Goal: Task Accomplishment & Management: Manage account settings

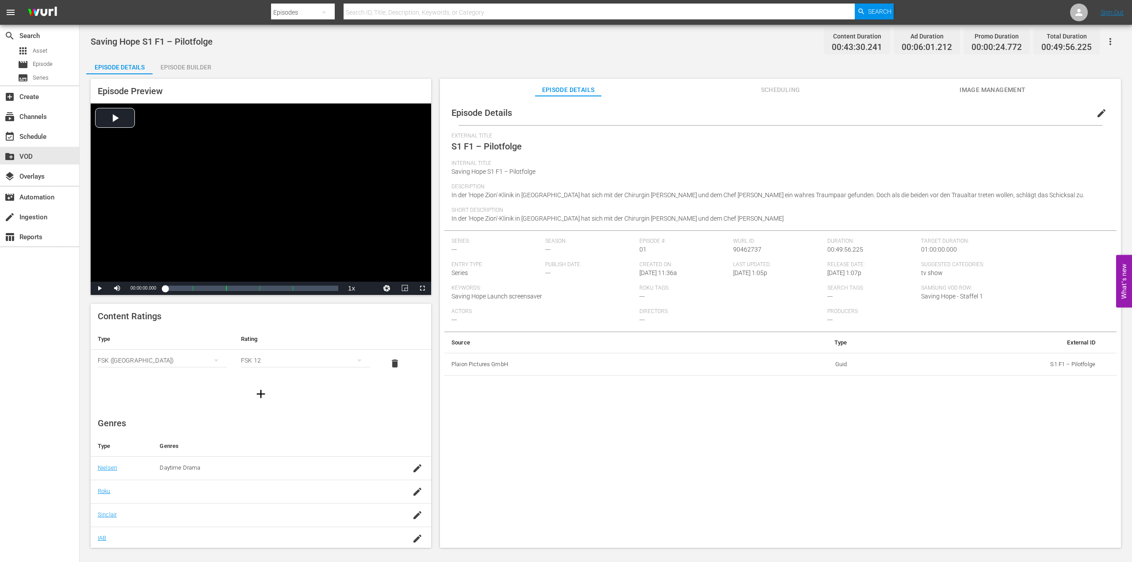
click at [549, 246] on span "---" at bounding box center [547, 249] width 5 height 7
click at [1096, 111] on span "edit" at bounding box center [1101, 113] width 11 height 11
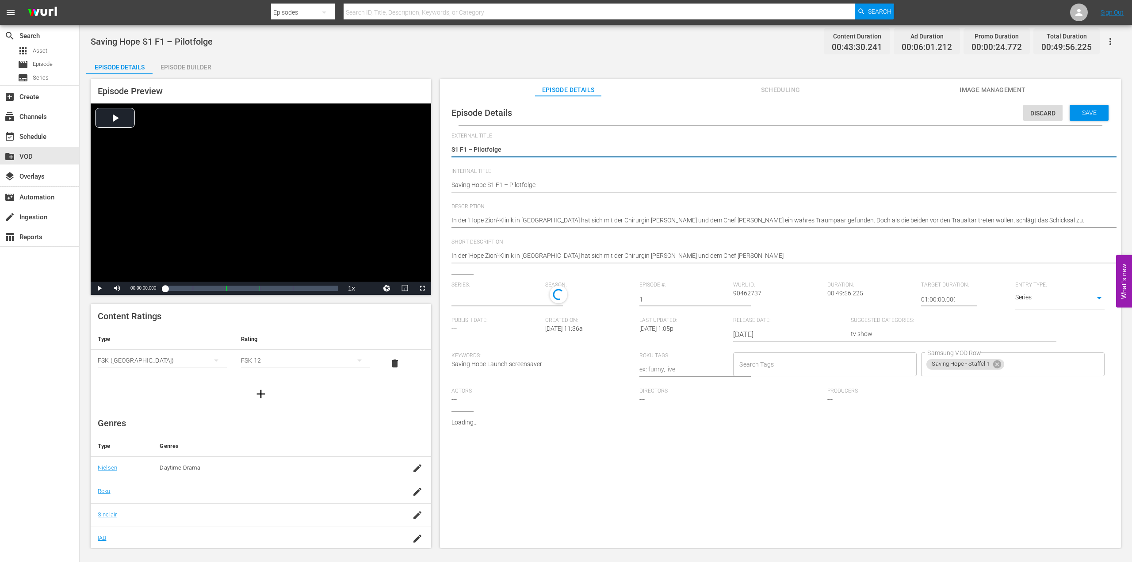
type input "No Series"
click at [571, 296] on div "1" at bounding box center [587, 298] width 85 height 25
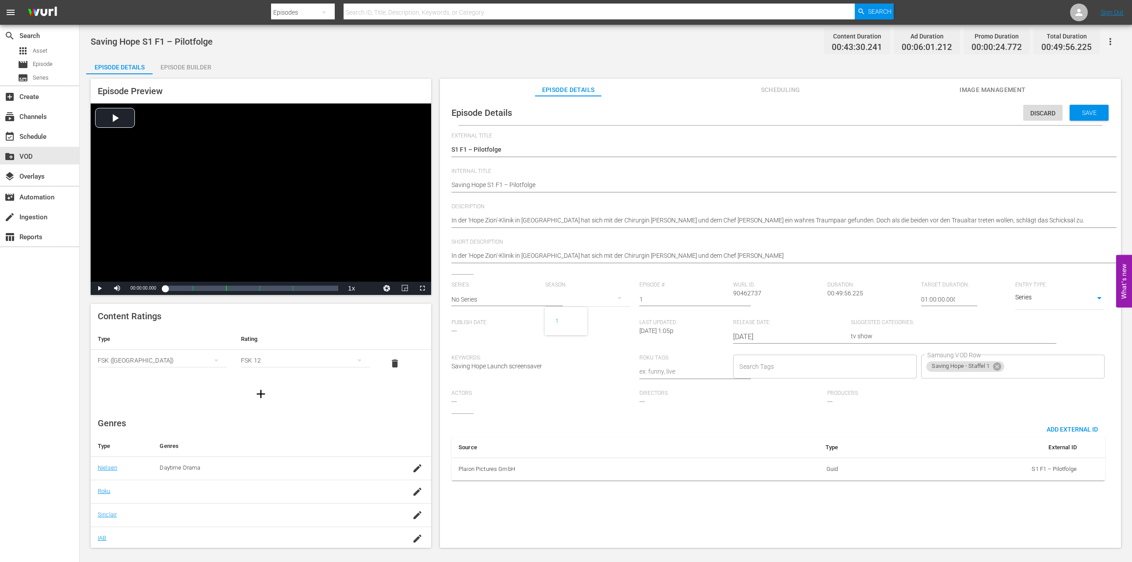
click at [571, 296] on div "1" at bounding box center [566, 281] width 1132 height 562
click at [1079, 110] on span "Save" at bounding box center [1089, 112] width 29 height 7
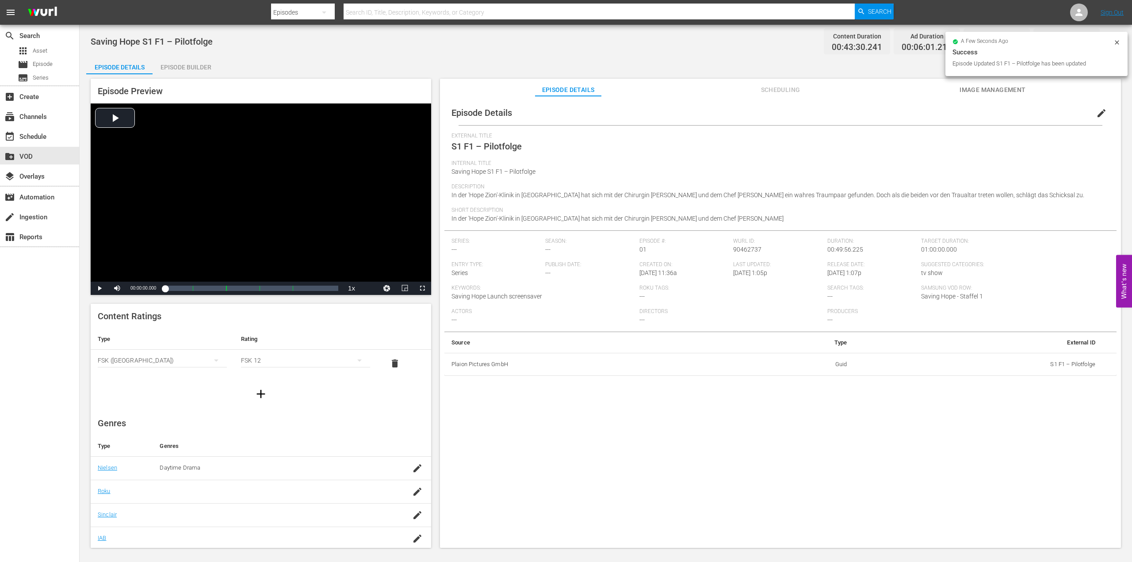
click at [552, 249] on div "Season: ---" at bounding box center [592, 249] width 94 height 23
click at [1091, 114] on button "edit" at bounding box center [1101, 113] width 21 height 21
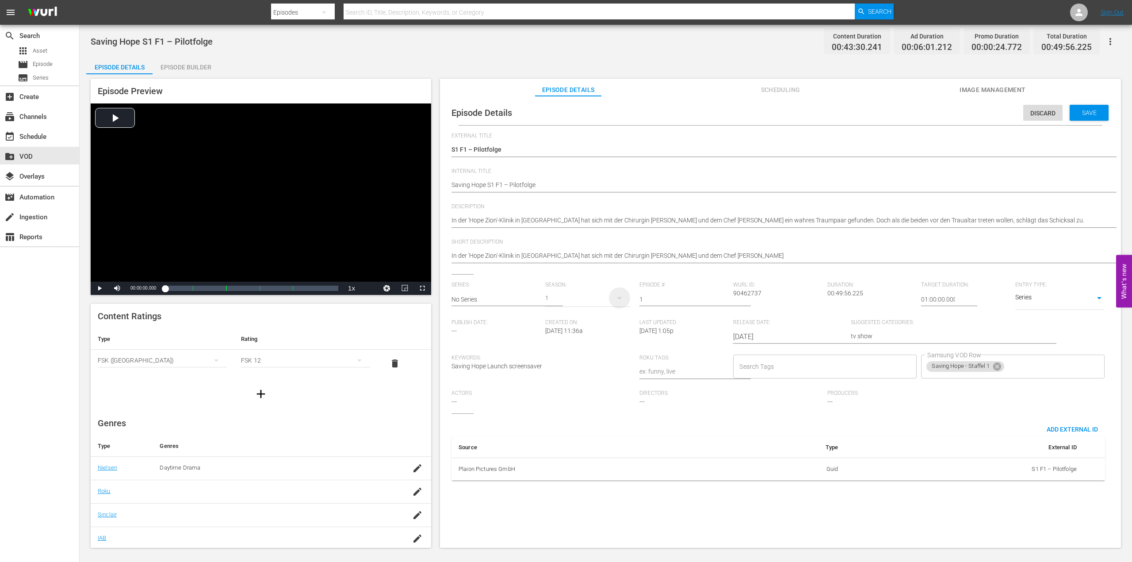
click at [616, 299] on icon "button" at bounding box center [619, 298] width 11 height 11
click at [572, 323] on span "1" at bounding box center [566, 321] width 42 height 14
click at [489, 300] on input "text" at bounding box center [495, 299] width 89 height 21
type input "s"
click at [489, 300] on input "Saving Hope" at bounding box center [495, 299] width 89 height 21
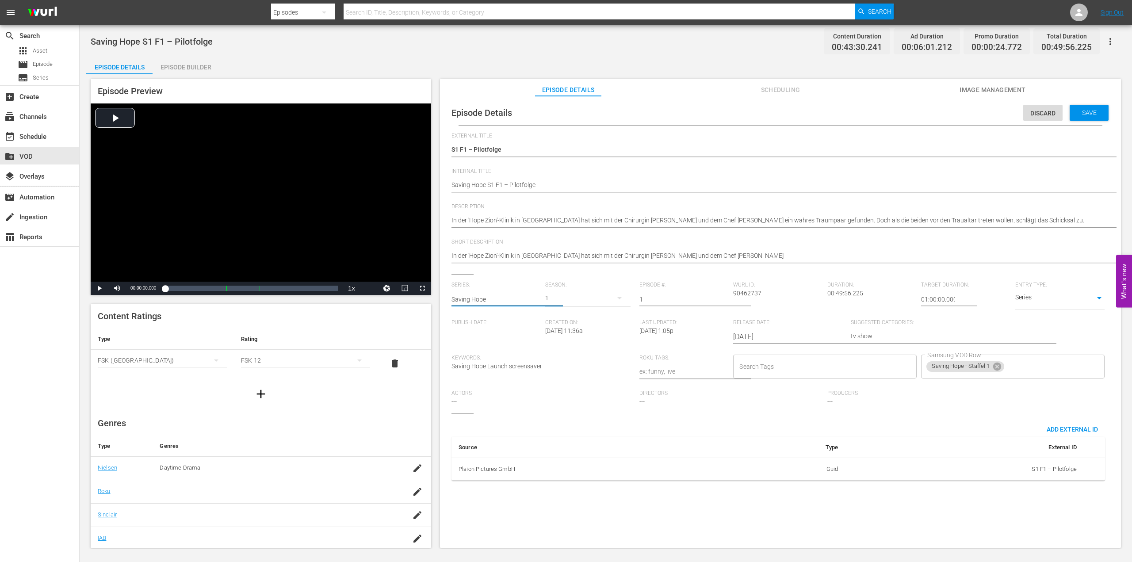
type input "Saving Hope"
click at [589, 296] on div "1" at bounding box center [587, 298] width 85 height 25
click at [559, 319] on div "1" at bounding box center [557, 321] width 24 height 9
click at [1087, 113] on span "Save" at bounding box center [1089, 112] width 29 height 7
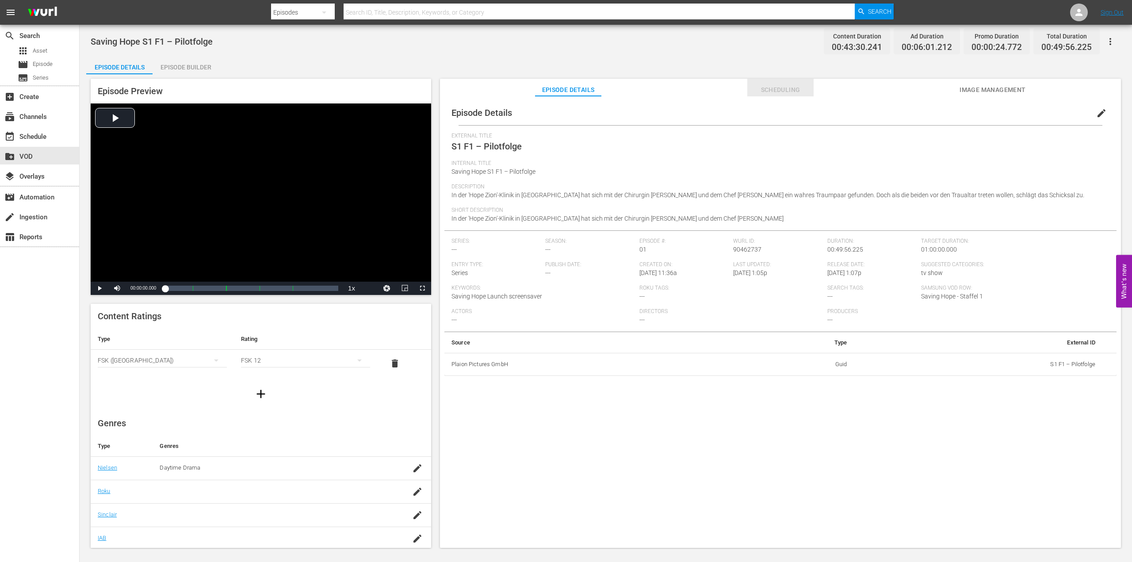
click at [781, 91] on span "Scheduling" at bounding box center [780, 89] width 66 height 11
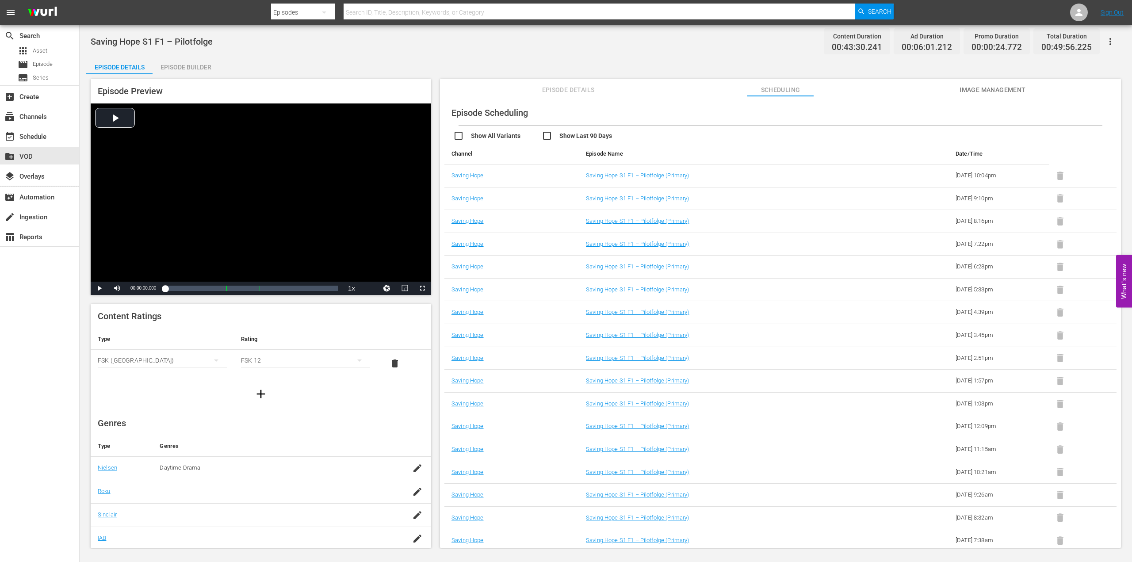
click at [558, 91] on span "Episode Details" at bounding box center [568, 89] width 66 height 11
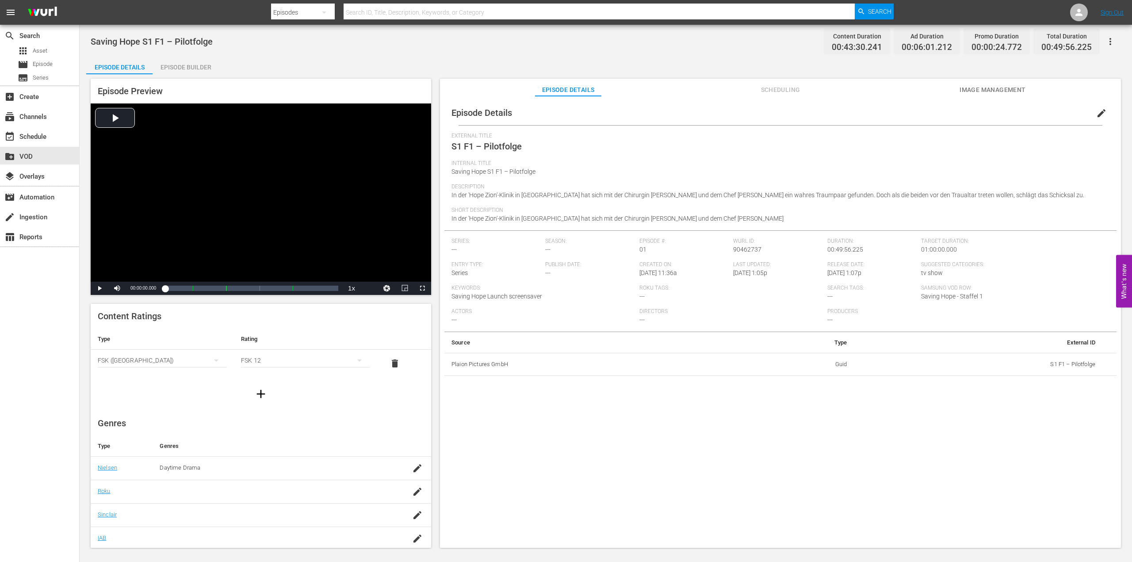
click at [459, 241] on span "Series:" at bounding box center [495, 241] width 89 height 7
click at [557, 238] on span "Season:" at bounding box center [589, 241] width 89 height 7
click at [1091, 115] on button "edit" at bounding box center [1101, 113] width 21 height 21
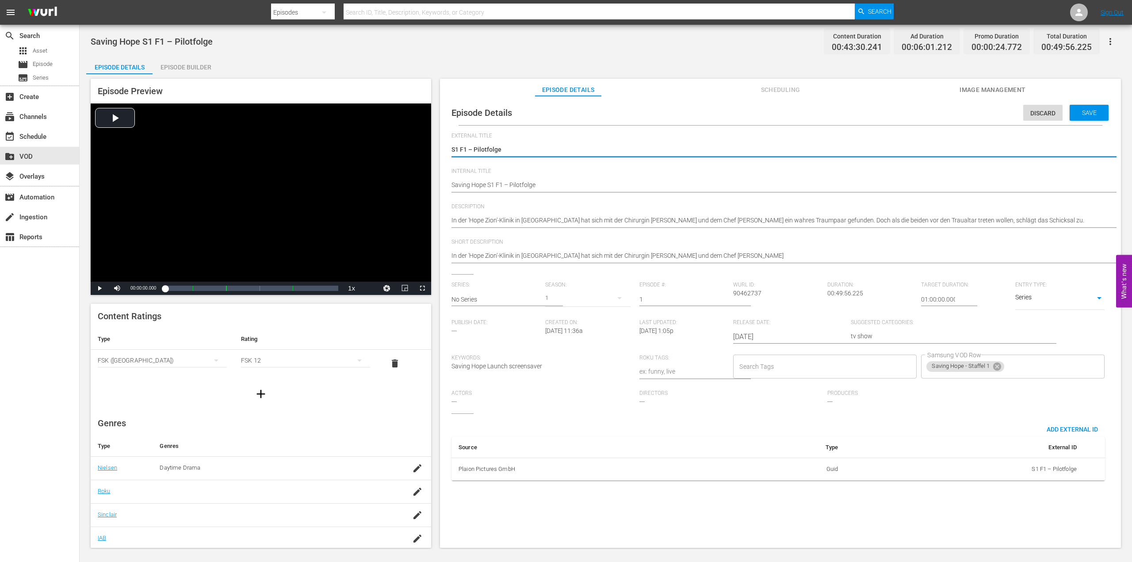
click at [670, 388] on div "Roku Tags:" at bounding box center [686, 372] width 94 height 35
click at [645, 397] on div "Directors ---" at bounding box center [733, 401] width 188 height 23
click at [633, 405] on div "Actors ---" at bounding box center [545, 401] width 188 height 23
click at [641, 396] on span "Directors" at bounding box center [730, 393] width 183 height 7
click at [555, 298] on div "1" at bounding box center [587, 298] width 85 height 25
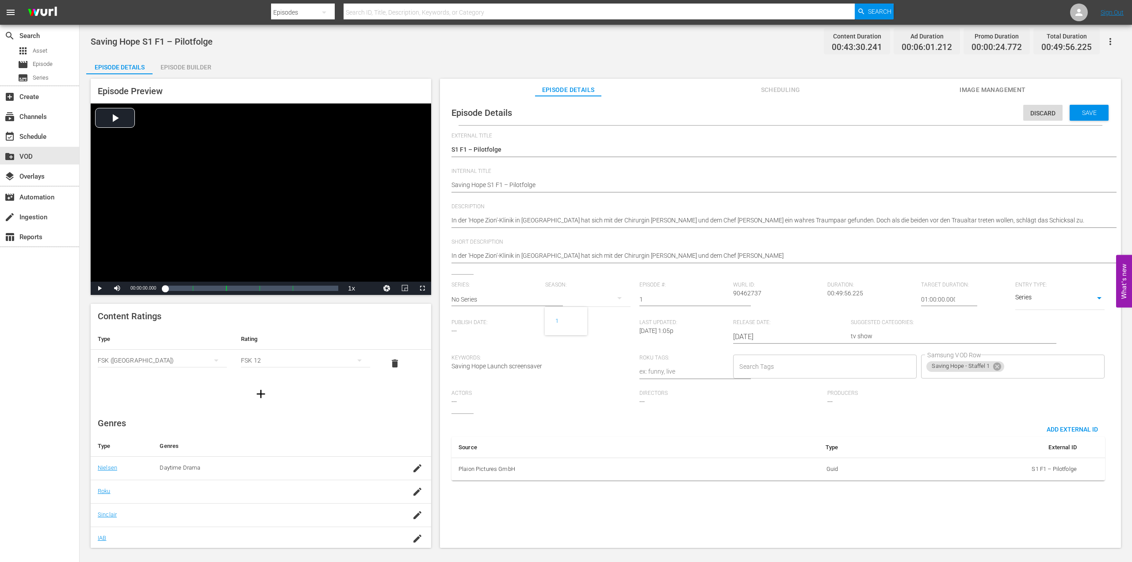
click at [555, 298] on div "1" at bounding box center [566, 281] width 1132 height 562
click at [472, 273] on div "Short Description In der 'Hope Zion'-Klinik in Toronto hat sich mit der Chirurg…" at bounding box center [780, 256] width 658 height 35
click at [473, 405] on div "Actors ---" at bounding box center [545, 401] width 188 height 23
click at [456, 403] on span "---" at bounding box center [453, 401] width 5 height 7
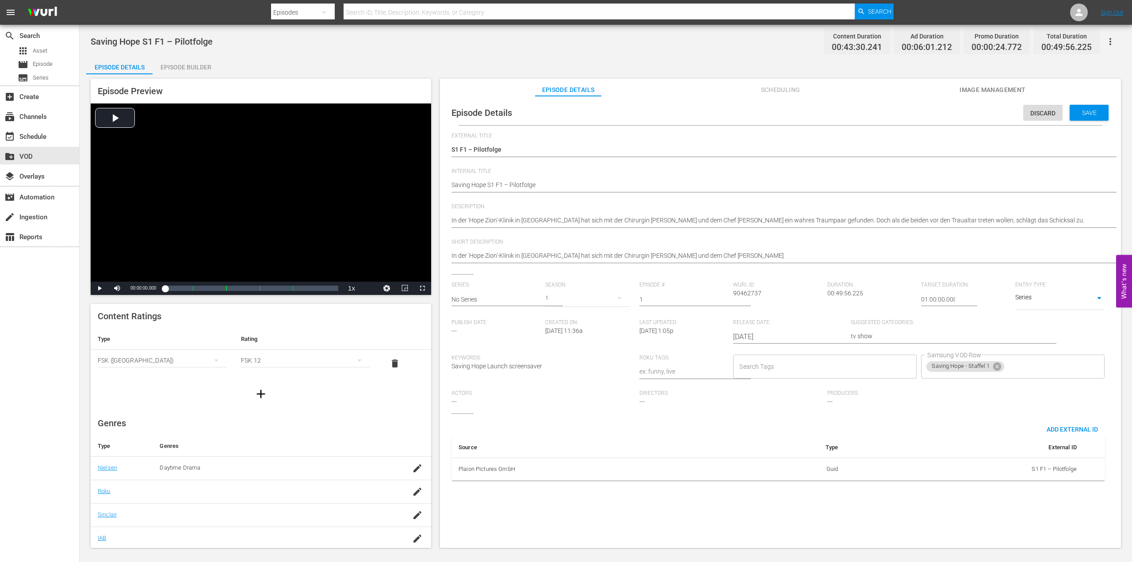
click at [844, 397] on div "Producers ---" at bounding box center [921, 401] width 188 height 23
click at [1035, 299] on body "menu Search By Episodes Search ID, Title, Description, Keywords, or Category Se…" at bounding box center [566, 281] width 1132 height 562
click at [1035, 299] on li "Series" at bounding box center [1055, 299] width 89 height 15
click at [644, 301] on input "1" at bounding box center [683, 299] width 89 height 21
click at [1031, 110] on span "Discard" at bounding box center [1042, 113] width 39 height 7
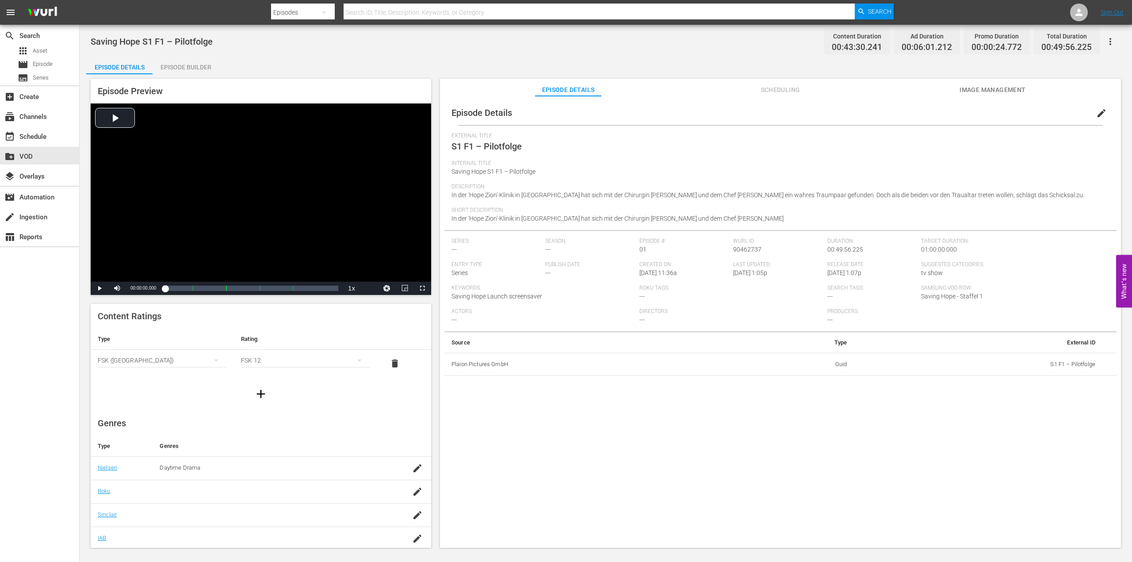
click at [546, 247] on span "---" at bounding box center [547, 249] width 5 height 7
click at [41, 64] on span "Episode" at bounding box center [43, 64] width 20 height 9
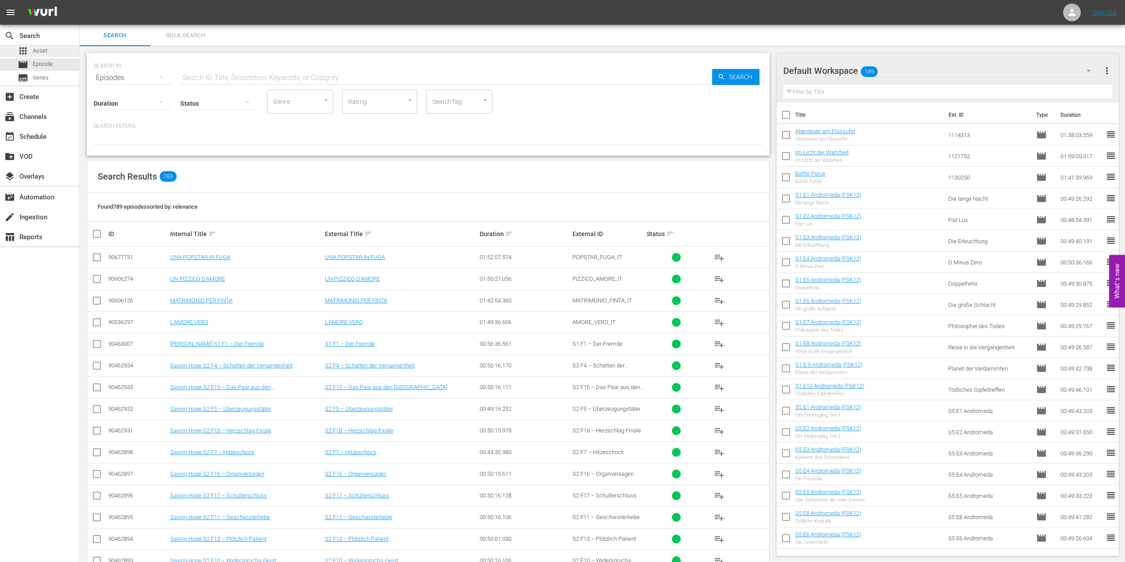
click at [42, 50] on span "Asset" at bounding box center [40, 50] width 15 height 9
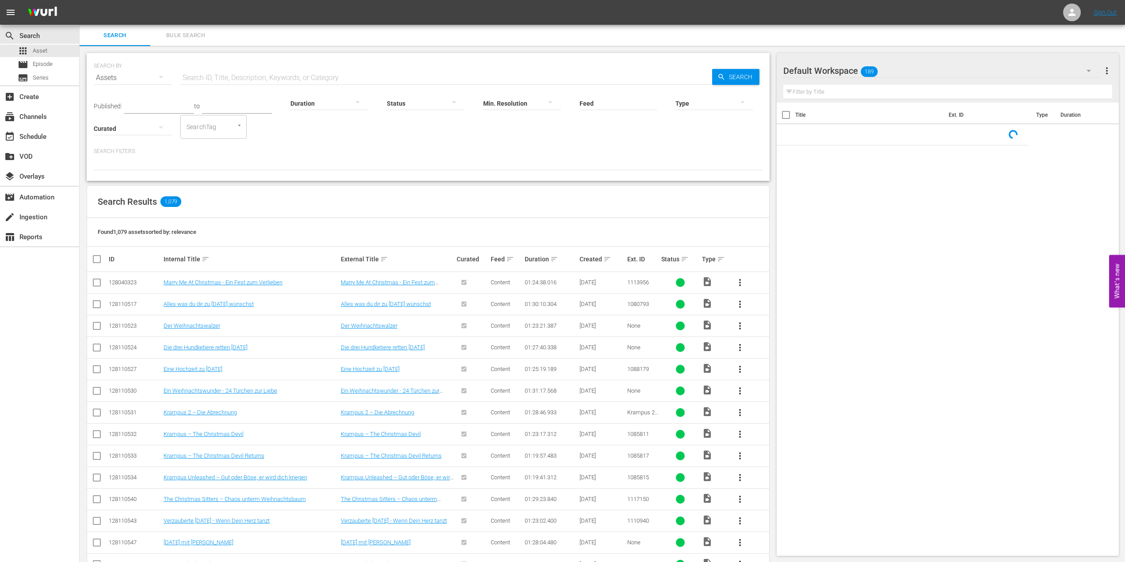
click at [235, 36] on div "Search Bulk Search" at bounding box center [603, 35] width 1046 height 21
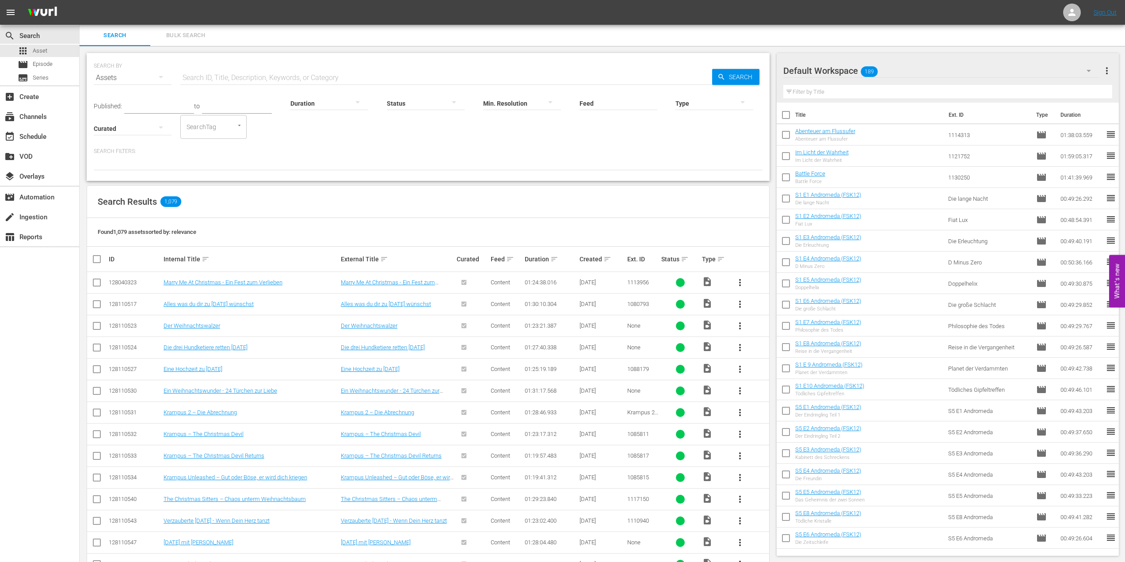
drag, startPoint x: 269, startPoint y: 39, endPoint x: 275, endPoint y: 40, distance: 5.5
click at [271, 39] on div "Search Bulk Search" at bounding box center [603, 35] width 1046 height 21
click at [247, 76] on input "text" at bounding box center [446, 77] width 532 height 21
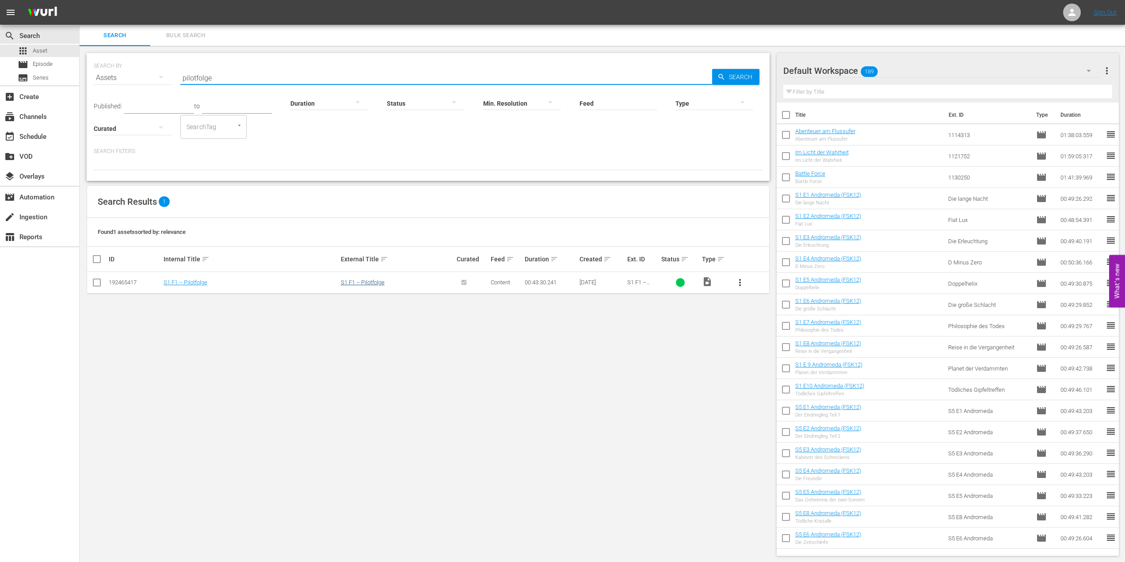
type input "pilotfolge"
click at [373, 281] on link "S1 F1 – Pilotfolge" at bounding box center [363, 282] width 44 height 7
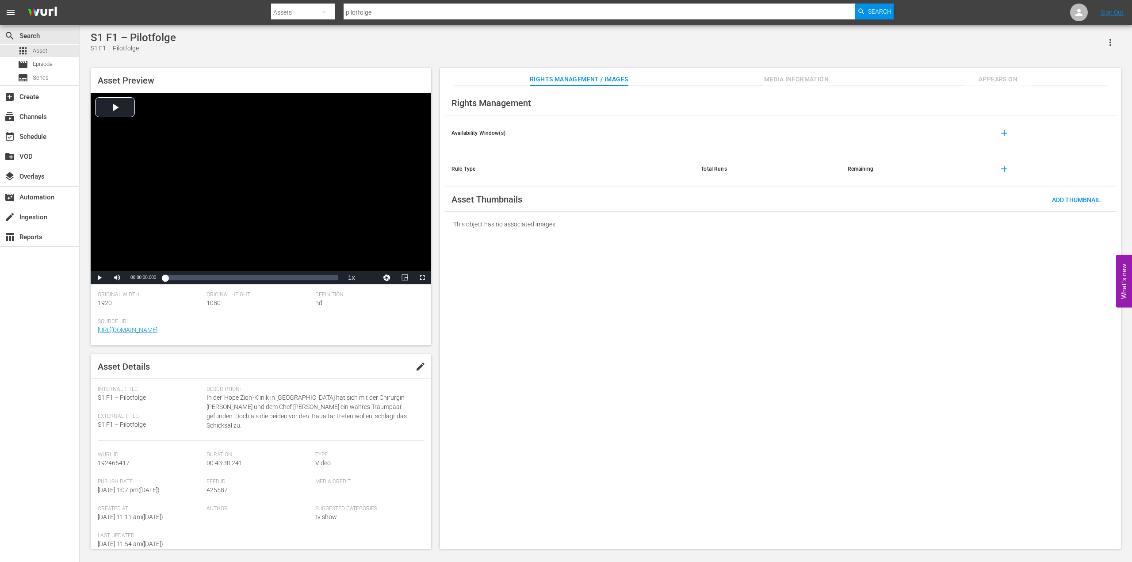
click at [817, 75] on span "Media Information" at bounding box center [796, 79] width 66 height 11
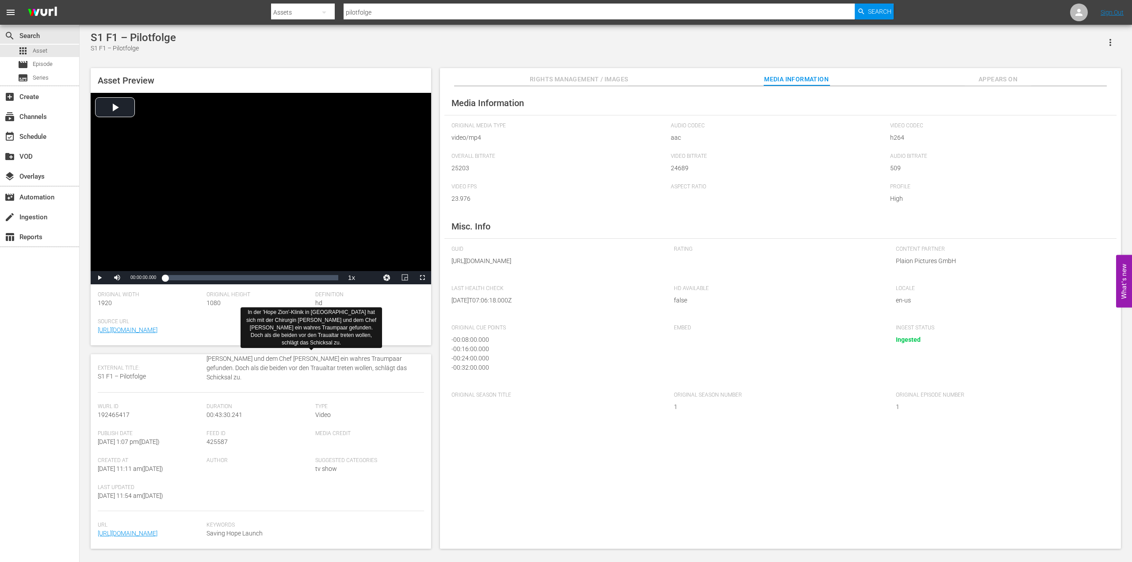
scroll to position [103, 0]
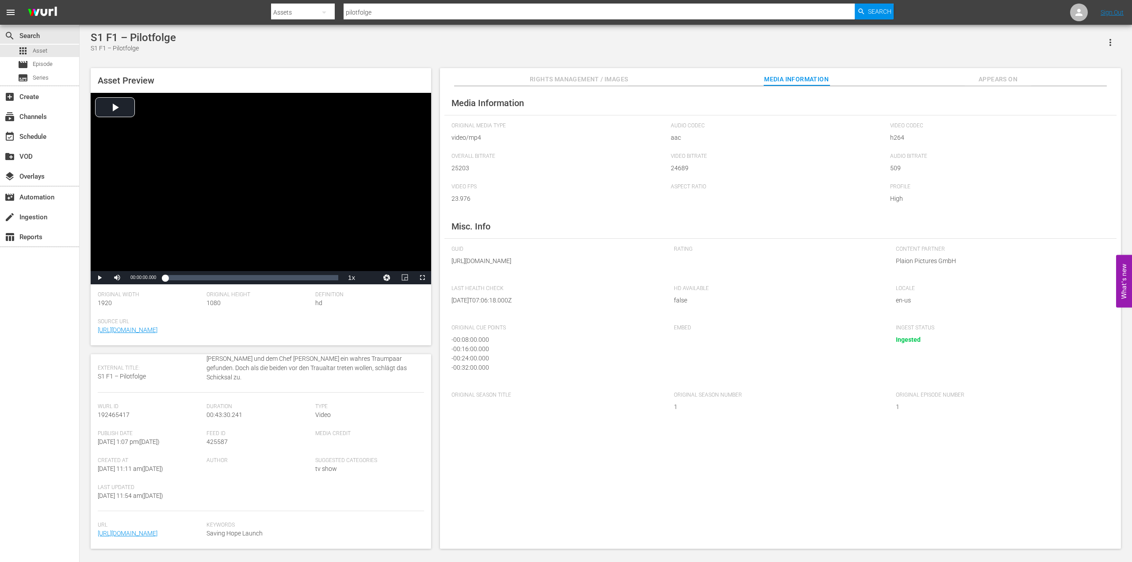
click at [559, 77] on span "Rights Management / Images" at bounding box center [579, 79] width 98 height 11
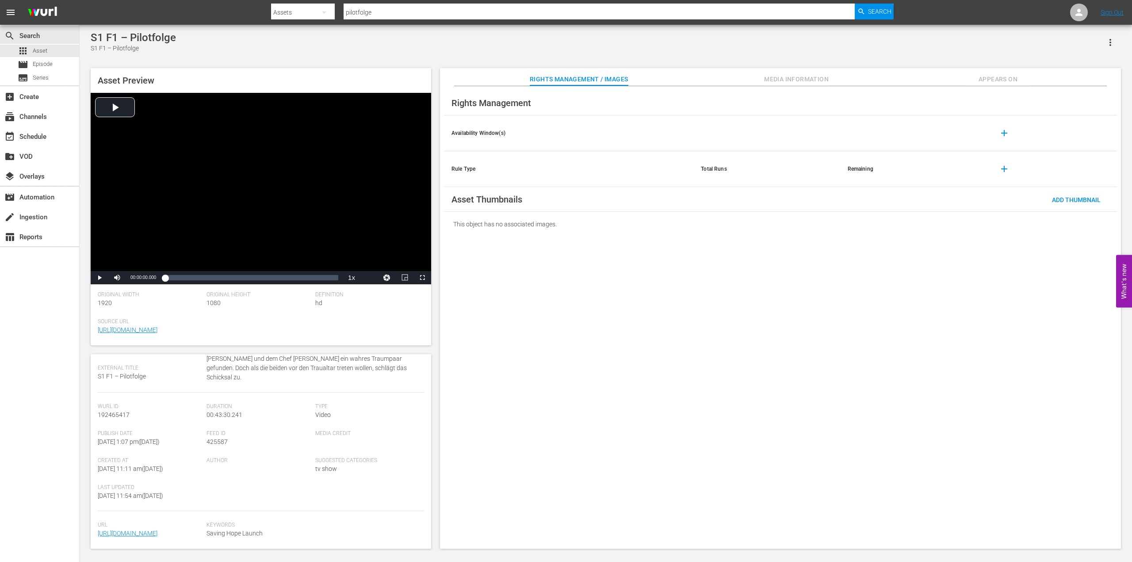
click at [810, 74] on span "Media Information" at bounding box center [796, 79] width 66 height 11
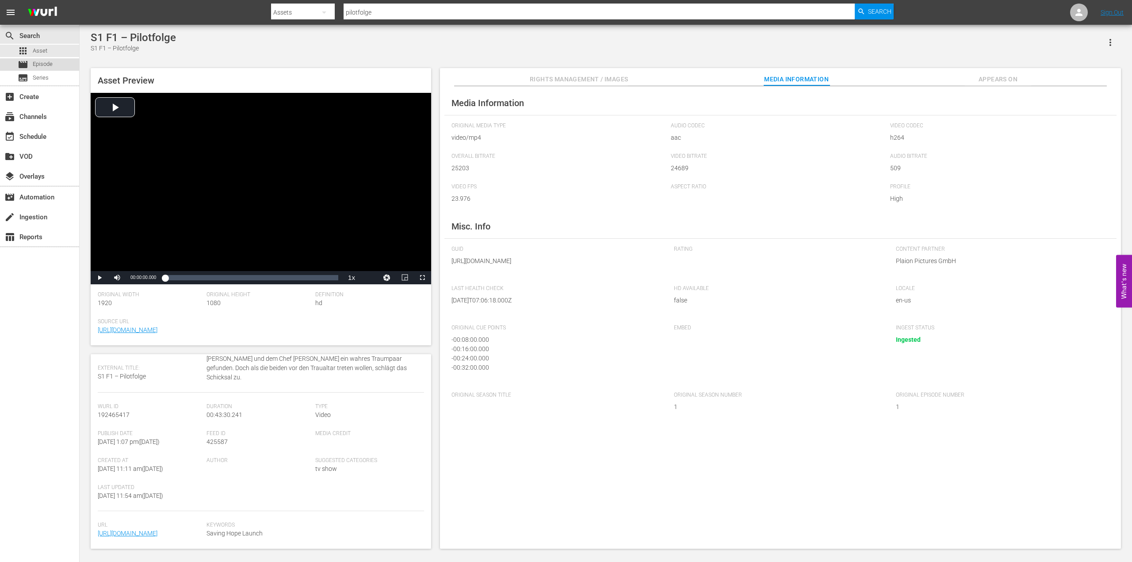
click at [54, 66] on div "movie Episode" at bounding box center [39, 64] width 79 height 12
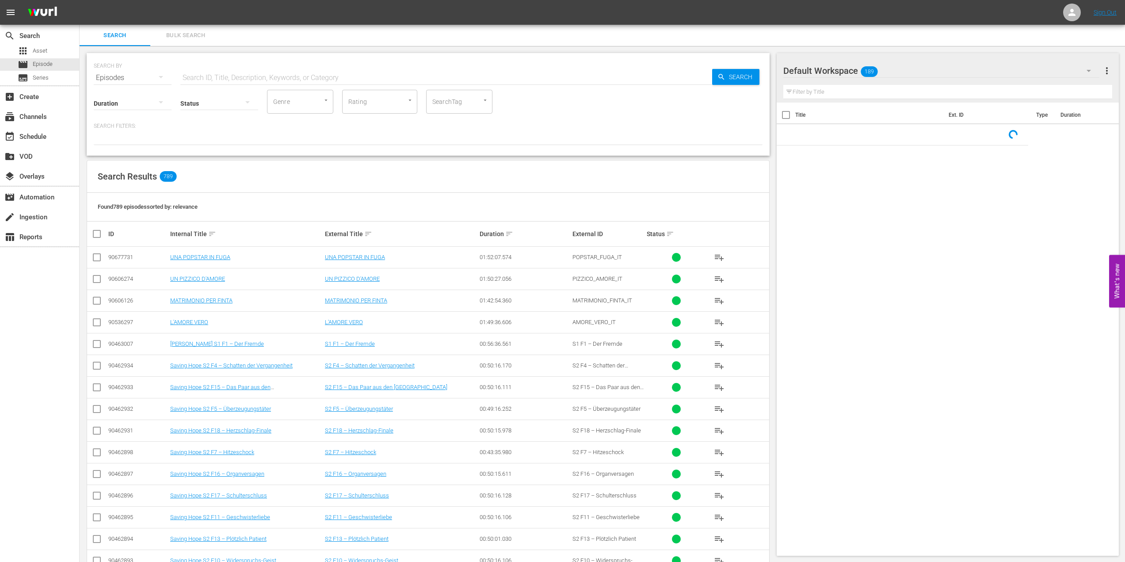
click at [267, 70] on input "text" at bounding box center [446, 77] width 532 height 21
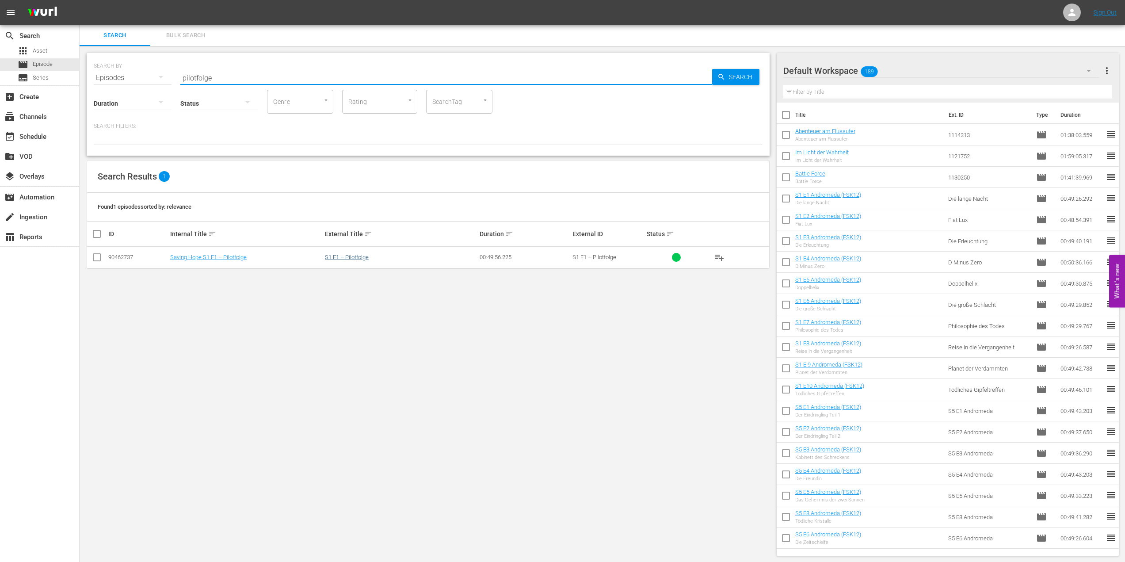
type input "pilotfolge"
click at [336, 256] on link "S1 F1 – Pilotfolge" at bounding box center [347, 257] width 44 height 7
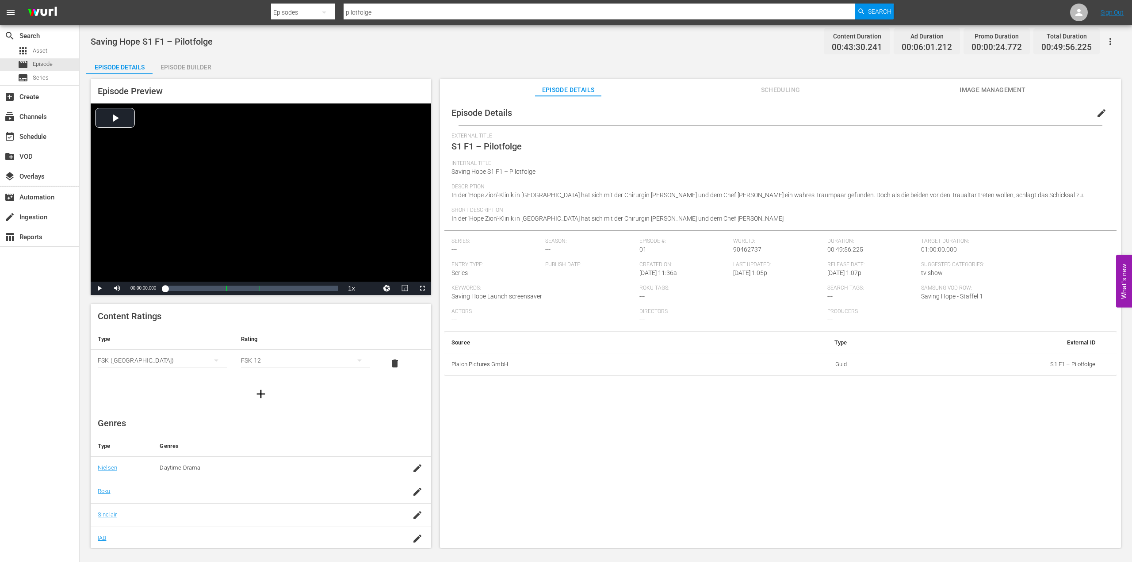
click at [653, 295] on div "Roku Tags: ---" at bounding box center [733, 296] width 188 height 23
drag, startPoint x: 544, startPoint y: 241, endPoint x: 580, endPoint y: 237, distance: 35.6
click at [545, 241] on span "Season:" at bounding box center [589, 241] width 89 height 7
click at [1096, 110] on span "edit" at bounding box center [1101, 113] width 11 height 11
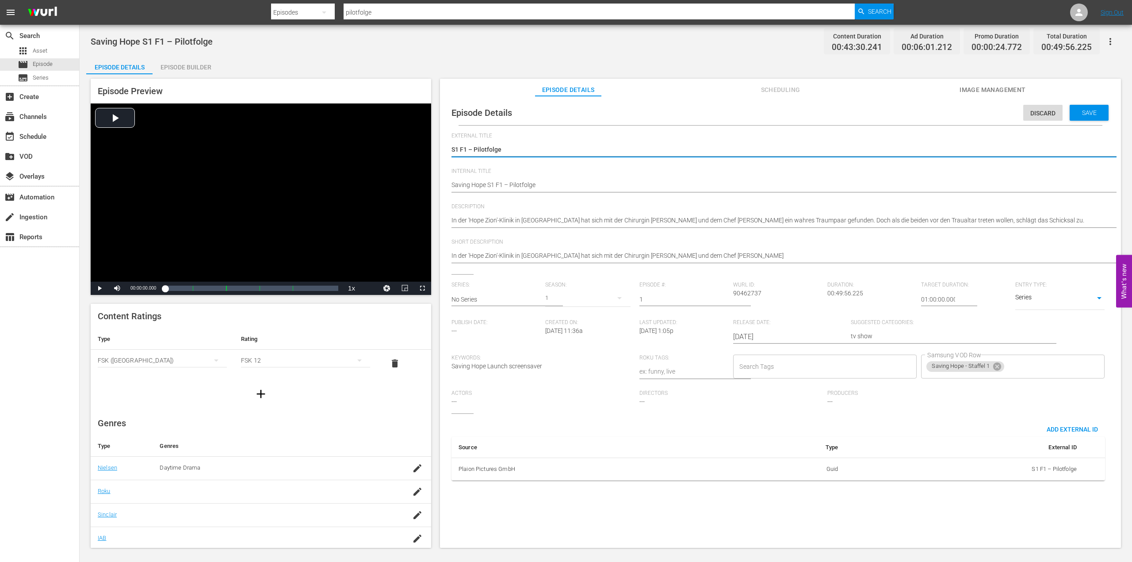
click at [559, 294] on div "1" at bounding box center [587, 298] width 85 height 25
click at [560, 318] on div "1" at bounding box center [557, 321] width 24 height 9
click at [903, 330] on div "tv show tv show" at bounding box center [942, 336] width 183 height 21
click at [974, 200] on div "Internal Title Saving Hope S1 F1 – Pilotfolge Saving Hope S1 F1 – Pilotfolge" at bounding box center [780, 185] width 658 height 35
click at [1027, 112] on span "Discard" at bounding box center [1042, 113] width 39 height 7
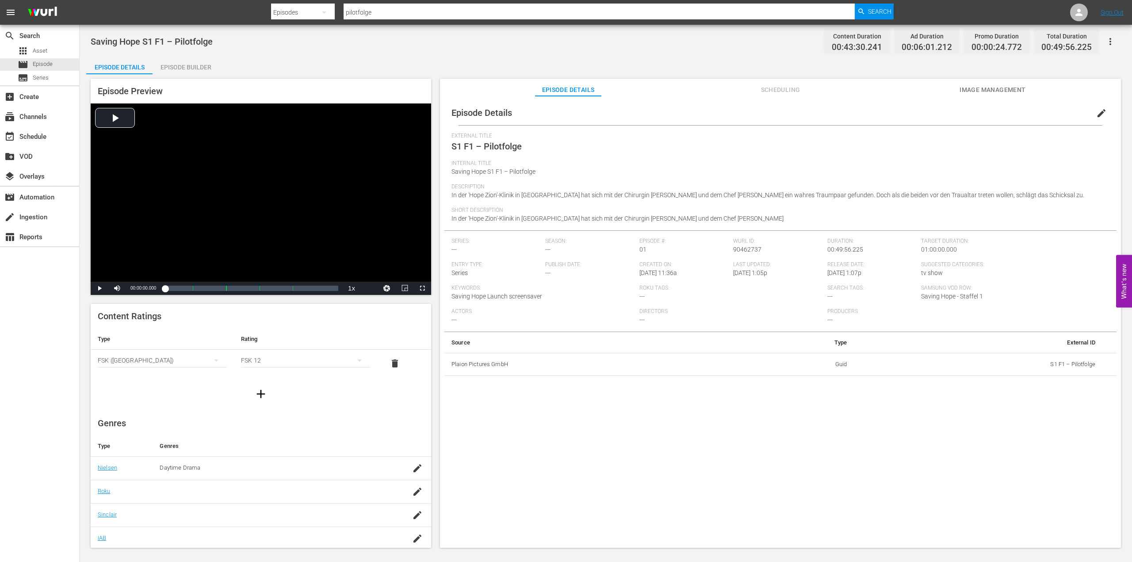
click at [998, 91] on span "Image Management" at bounding box center [992, 89] width 66 height 11
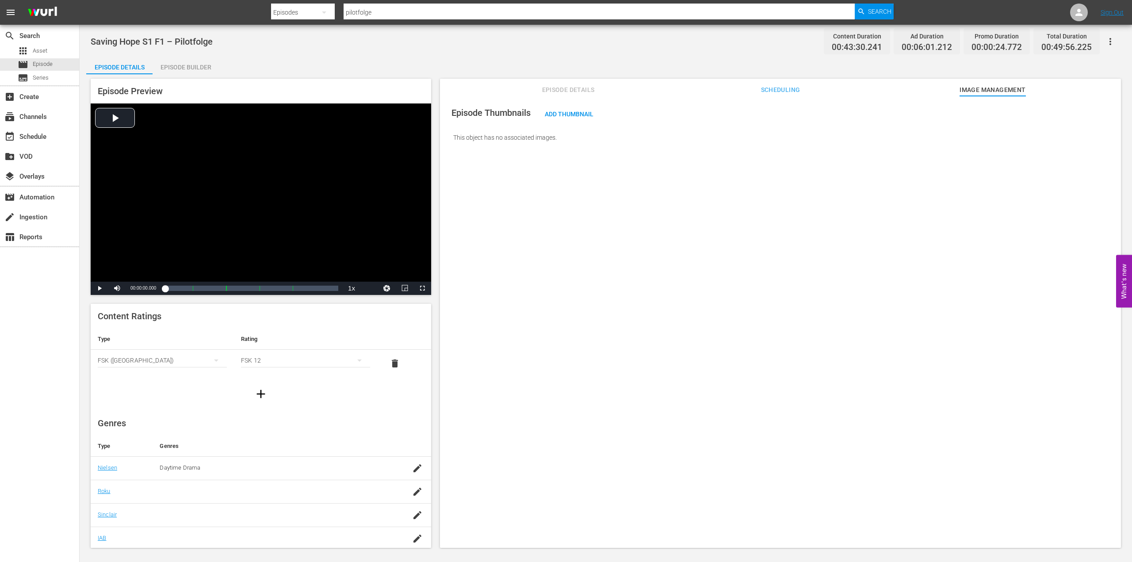
click at [736, 191] on div "Episode Thumbnails Add Thumbnail This object has no associated images." at bounding box center [780, 326] width 681 height 460
click at [592, 224] on div "Episode Thumbnails Add Thumbnail This object has no associated images." at bounding box center [780, 326] width 681 height 460
click at [181, 71] on div "Episode Builder" at bounding box center [186, 67] width 66 height 21
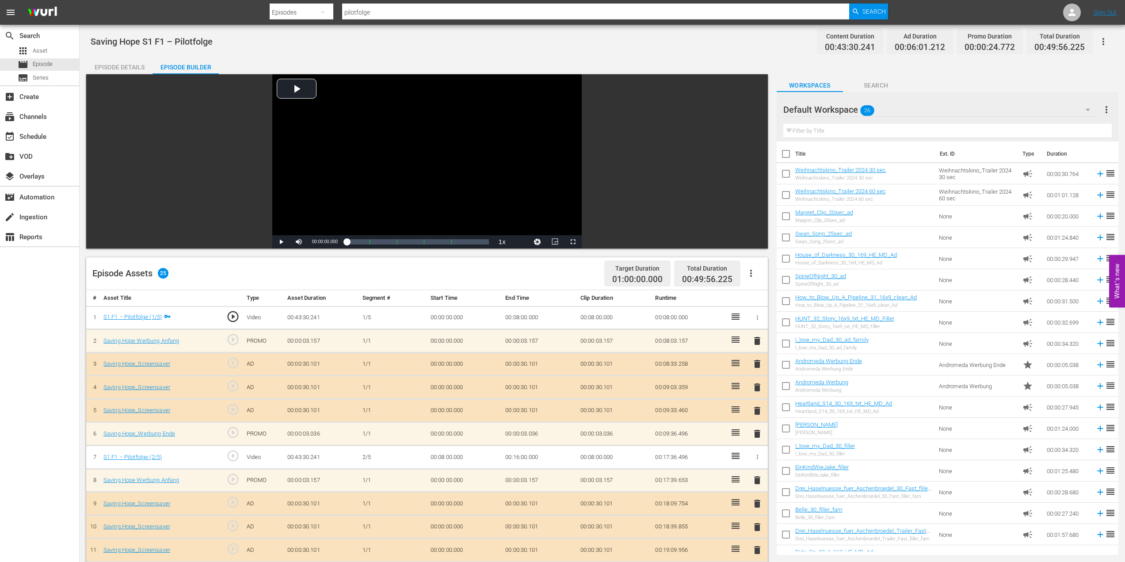
click at [123, 65] on div "Episode Details" at bounding box center [119, 67] width 66 height 21
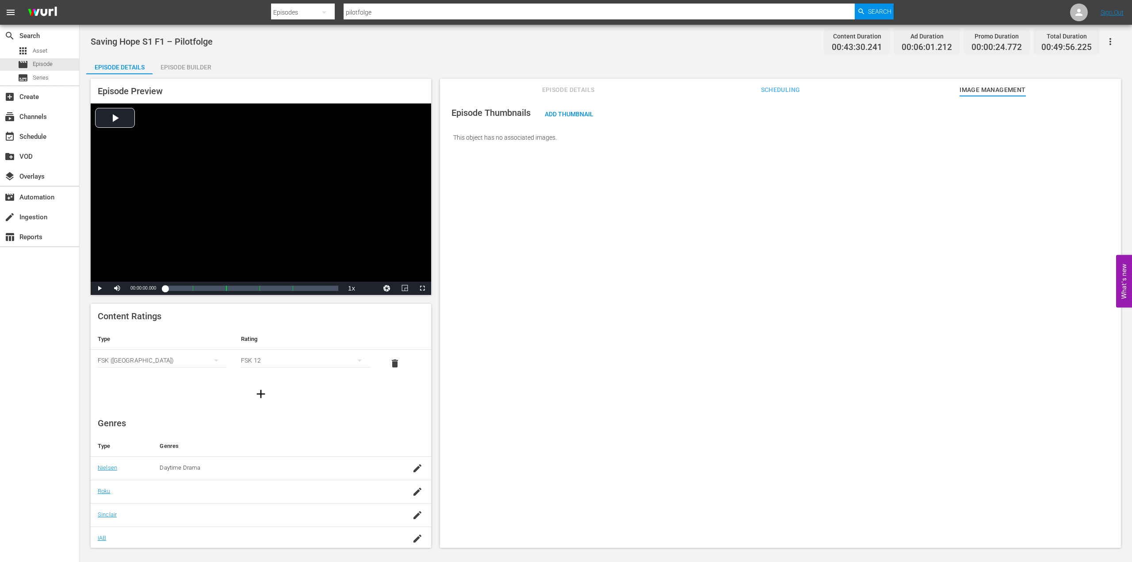
click at [677, 252] on div "Episode Thumbnails Add Thumbnail This object has no associated images." at bounding box center [780, 326] width 681 height 460
click at [508, 135] on div "This object has no associated images." at bounding box center [780, 137] width 672 height 25
click at [578, 89] on span "Episode Details" at bounding box center [568, 89] width 66 height 11
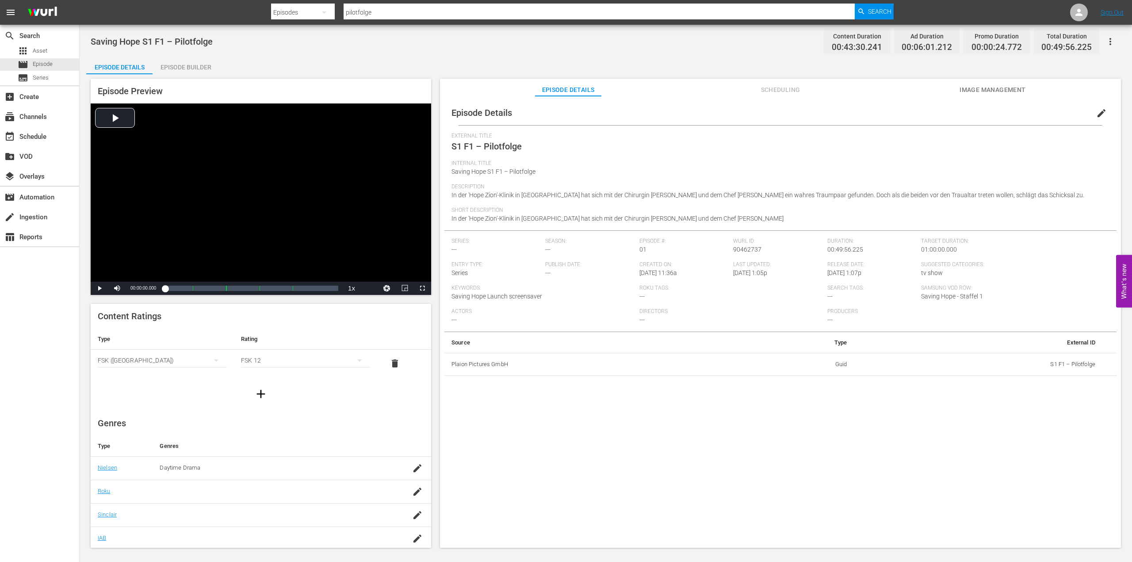
click at [778, 94] on span "Scheduling" at bounding box center [780, 89] width 66 height 11
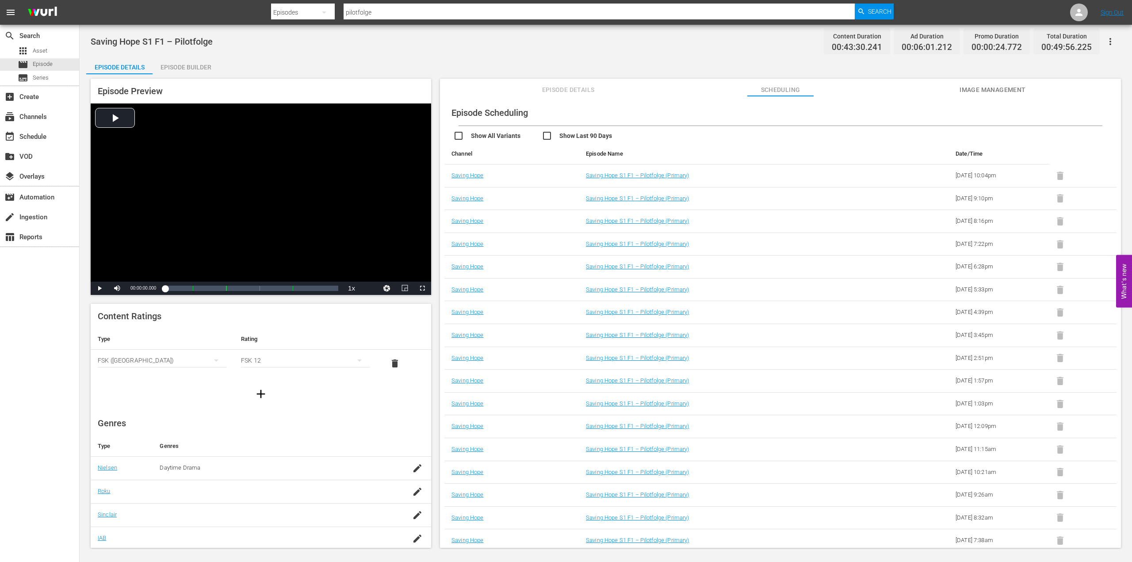
click at [981, 91] on span "Image Management" at bounding box center [992, 89] width 66 height 11
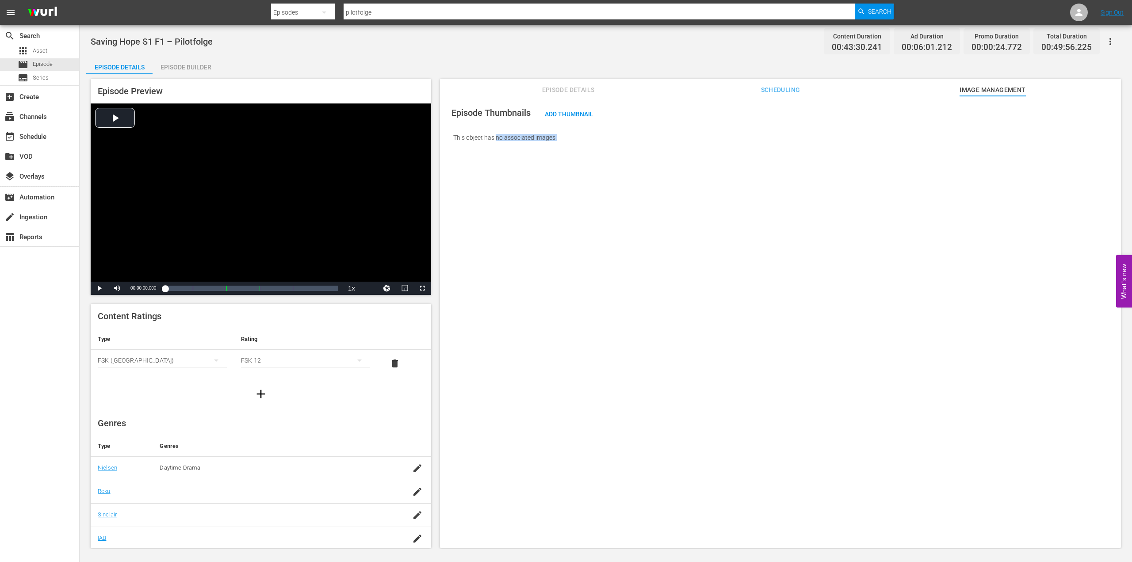
drag, startPoint x: 497, startPoint y: 133, endPoint x: 648, endPoint y: 165, distance: 154.1
click at [648, 165] on div "Episode Thumbnails Add Thumbnail This object has no associated images." at bounding box center [780, 326] width 681 height 460
click at [32, 155] on div "create_new_folder VOD" at bounding box center [25, 155] width 50 height 8
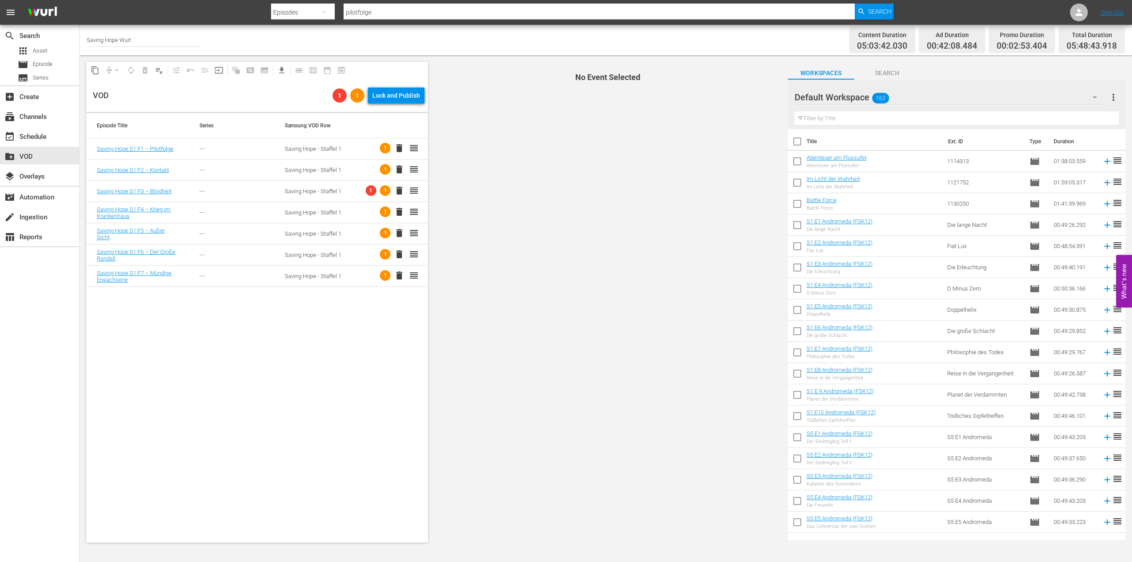
click at [359, 351] on div "Episode Title Series Samsung VOD Row Saving Hope S1 F1 – Pilotfolge --- Saving …" at bounding box center [257, 327] width 342 height 429
click at [199, 151] on div "---" at bounding box center [231, 148] width 64 height 7
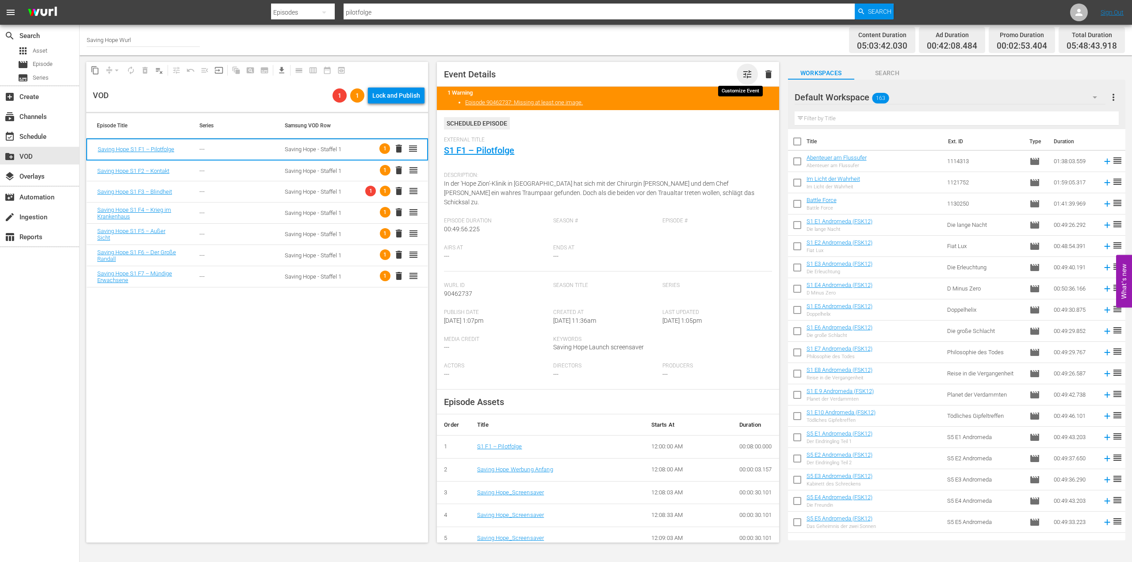
click at [742, 74] on span "tune" at bounding box center [747, 74] width 11 height 11
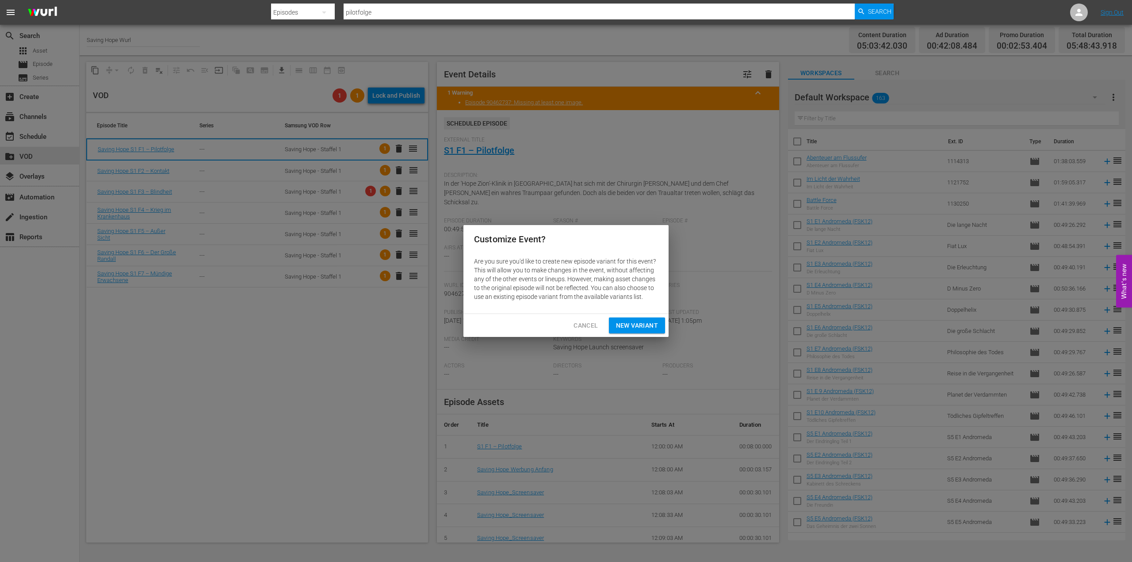
click at [584, 325] on span "Cancel" at bounding box center [585, 325] width 24 height 11
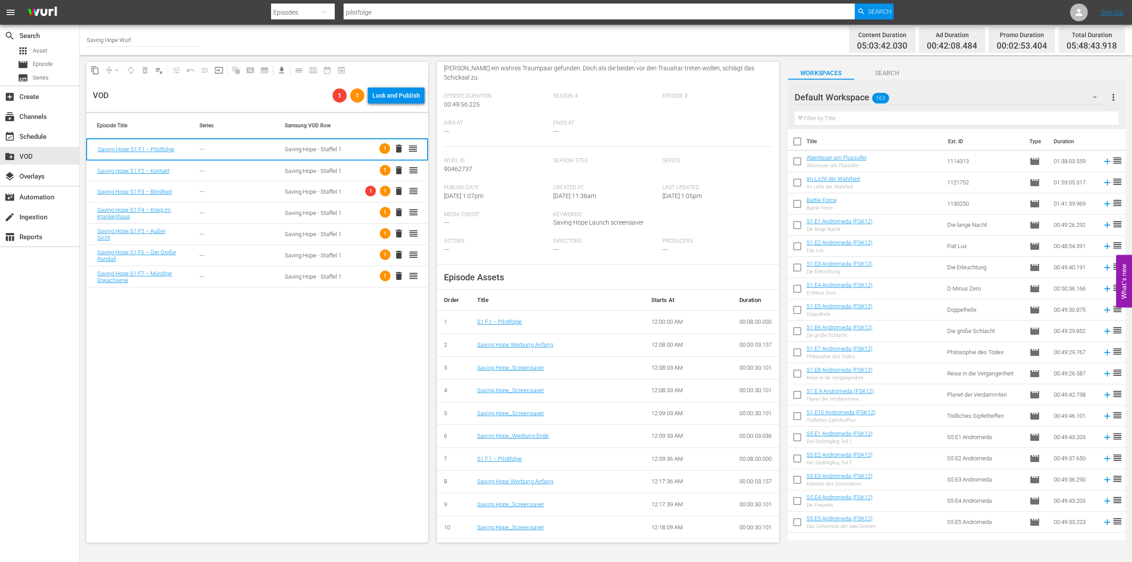
scroll to position [95, 0]
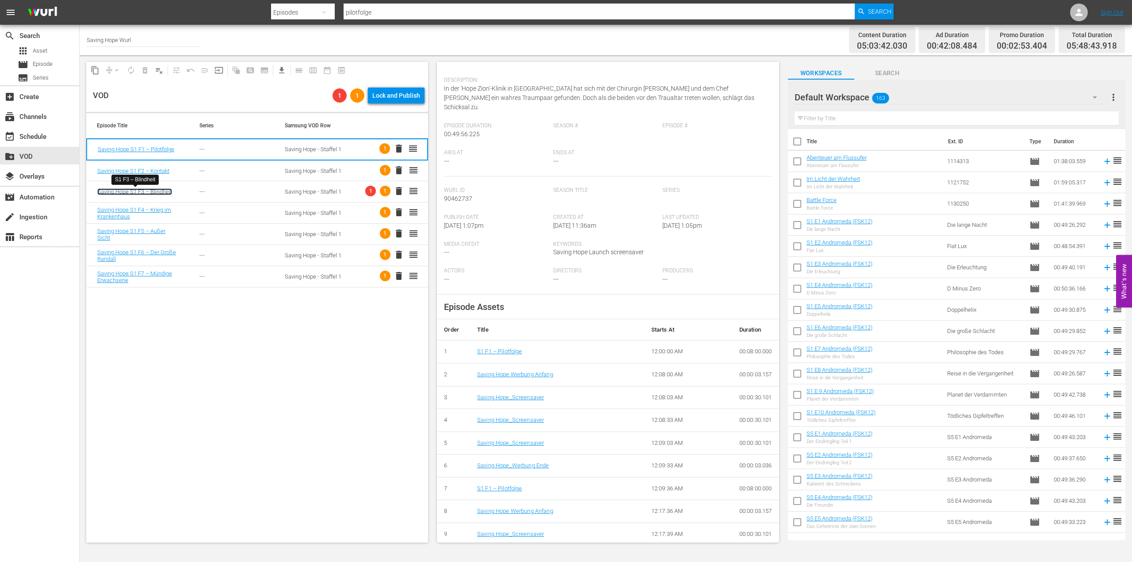
click at [168, 192] on link "Saving Hope S1 F3 – Blindheit" at bounding box center [134, 191] width 75 height 7
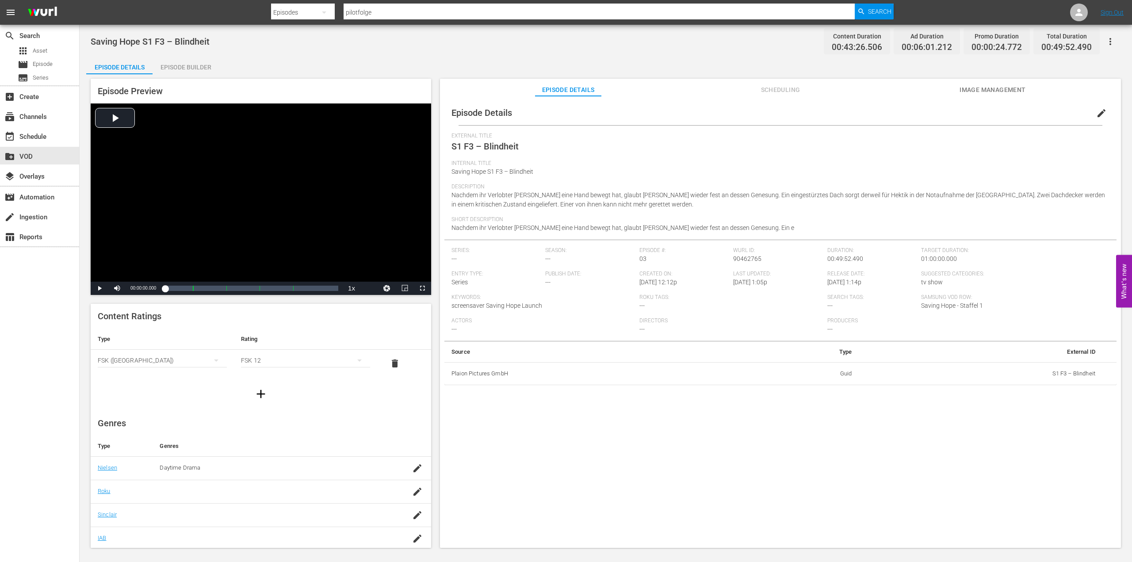
click at [983, 93] on span "Image Management" at bounding box center [992, 89] width 66 height 11
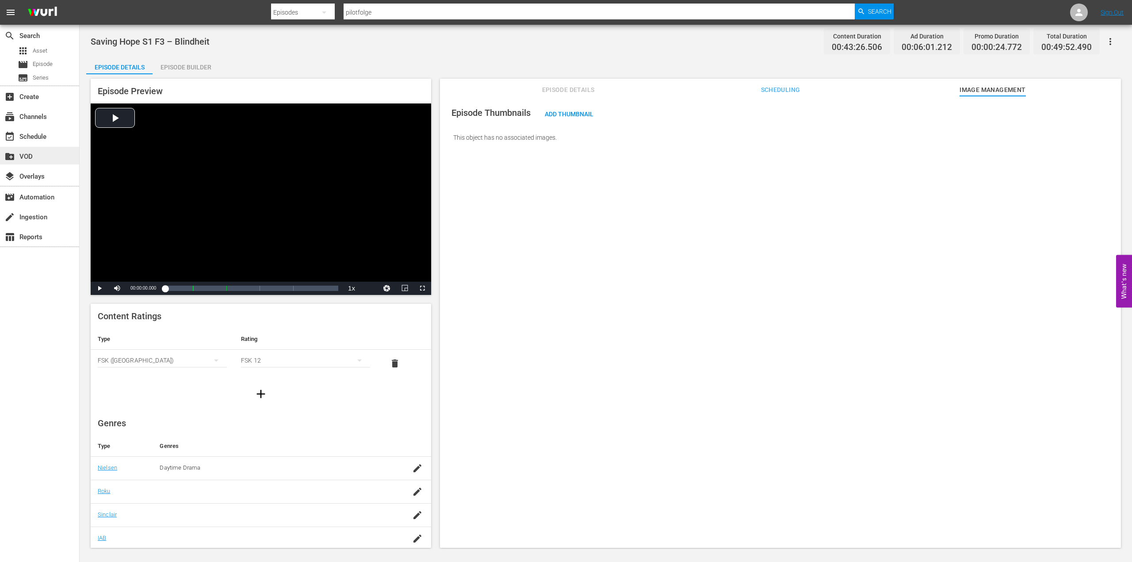
click at [52, 159] on div "create_new_folder VOD" at bounding box center [39, 156] width 79 height 18
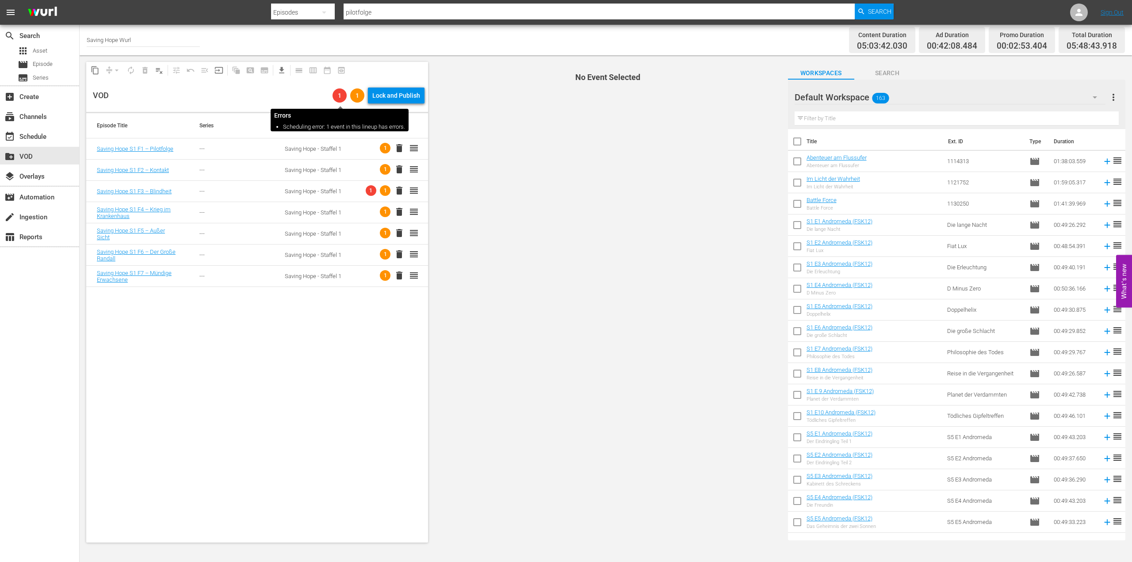
click at [337, 93] on span "1" at bounding box center [339, 95] width 14 height 7
click at [336, 99] on span "1" at bounding box center [339, 95] width 14 height 7
click at [361, 96] on span "1" at bounding box center [357, 95] width 14 height 7
click at [367, 188] on span "1" at bounding box center [371, 190] width 11 height 11
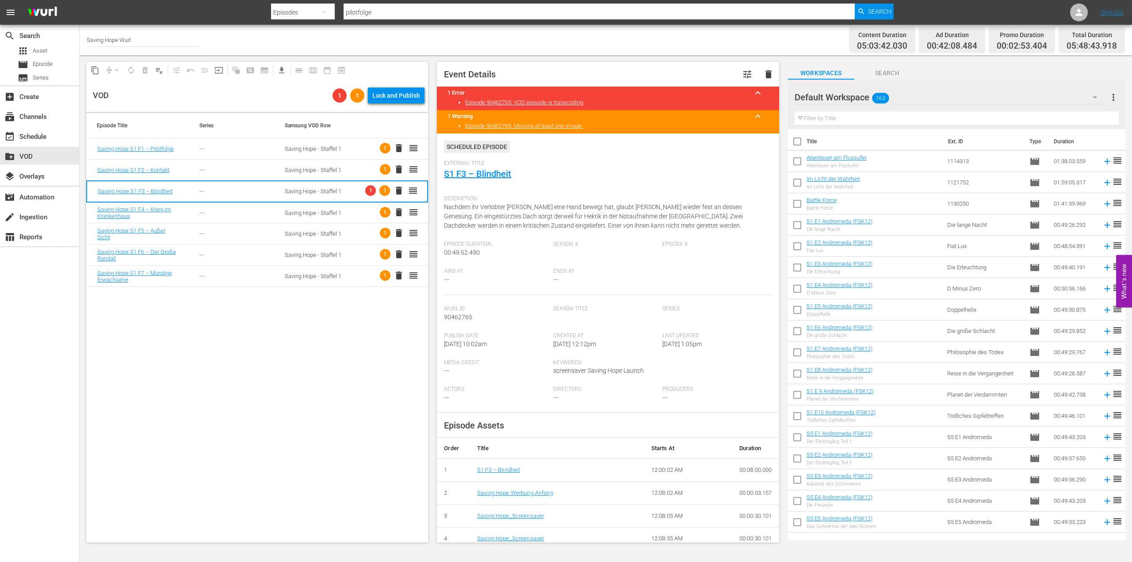
click at [752, 115] on span "keyboard_arrow_up" at bounding box center [757, 116] width 11 height 11
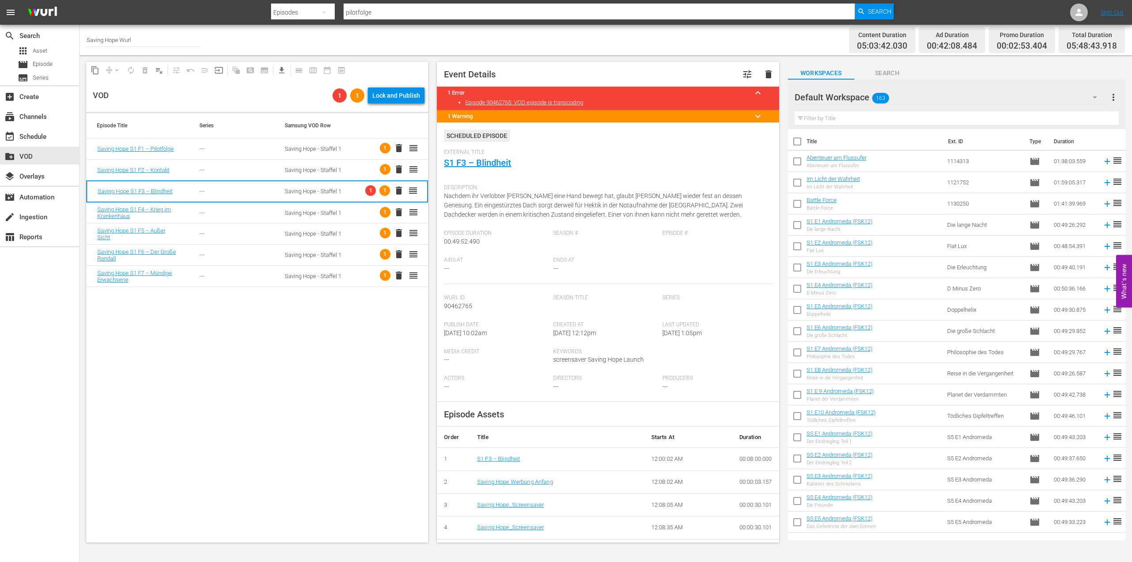
click at [752, 115] on span "keyboard_arrow_down" at bounding box center [757, 116] width 11 height 11
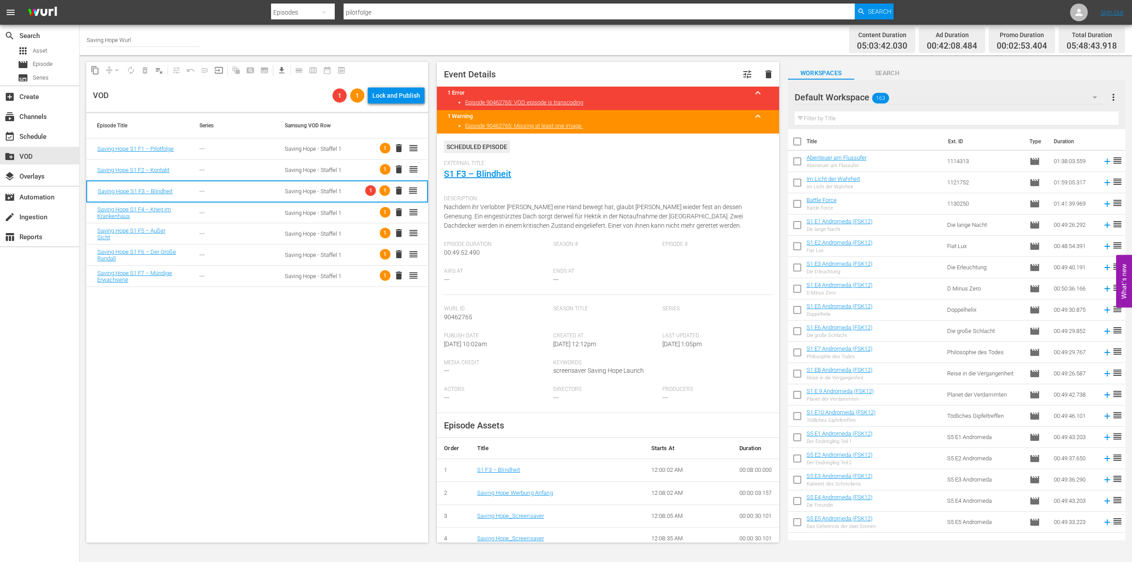
click at [752, 94] on span "keyboard_arrow_up" at bounding box center [757, 93] width 11 height 11
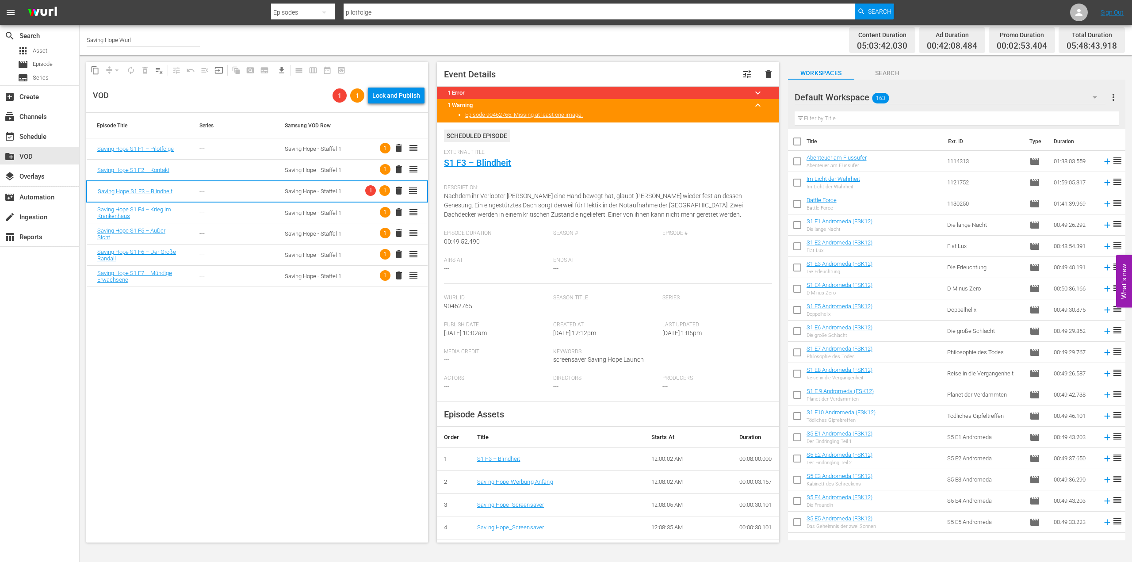
click at [751, 95] on button "keyboard_arrow_up" at bounding box center [757, 105] width 21 height 21
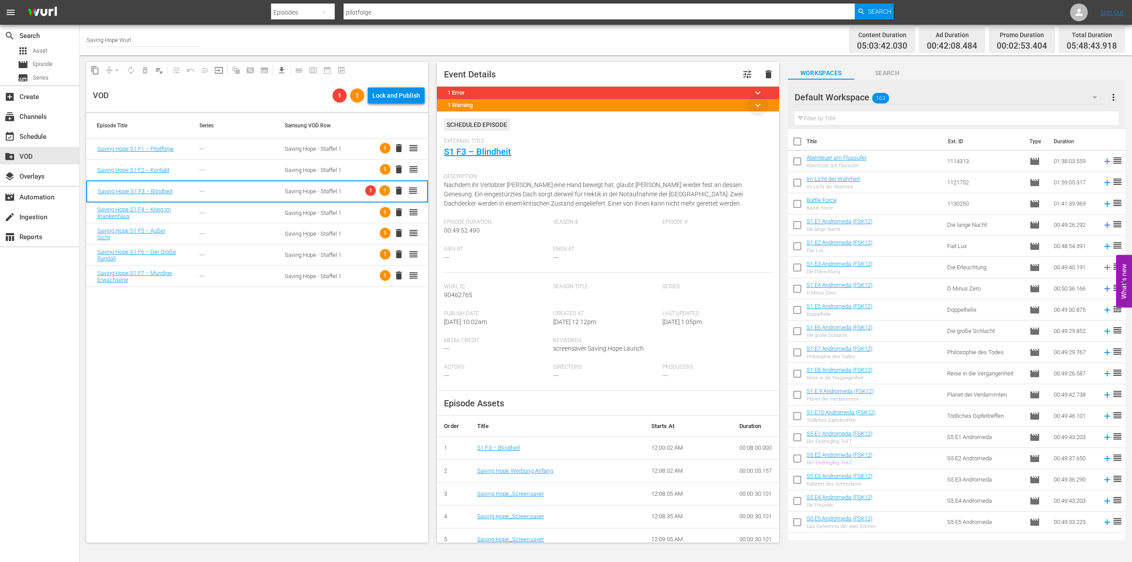
drag, startPoint x: 756, startPoint y: 101, endPoint x: 752, endPoint y: 105, distance: 5.0
click at [753, 104] on span "keyboard_arrow_down" at bounding box center [757, 105] width 11 height 11
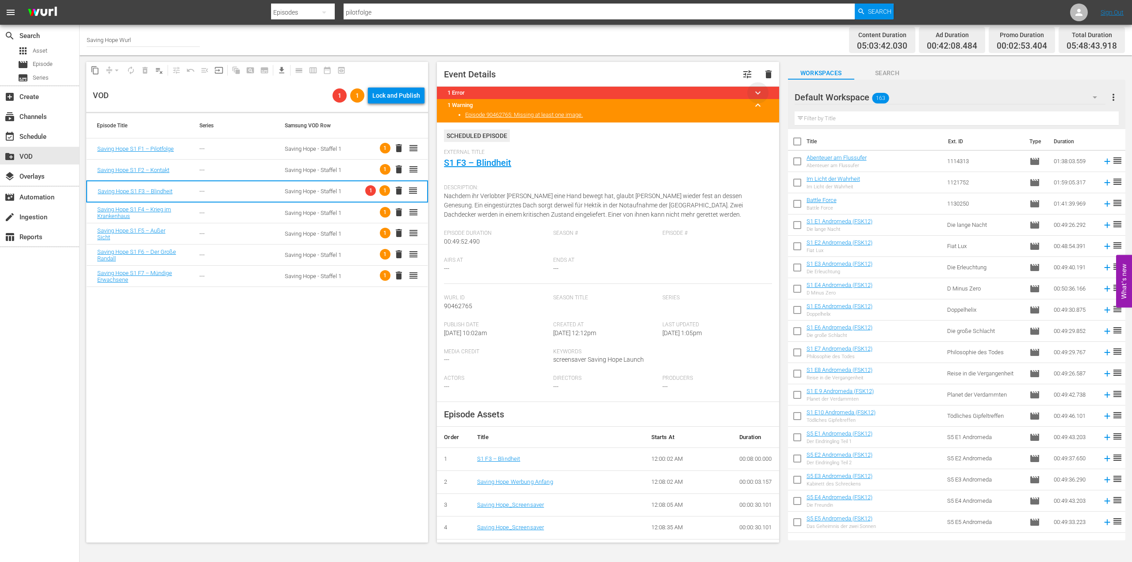
click at [753, 94] on span "keyboard_arrow_down" at bounding box center [757, 93] width 11 height 11
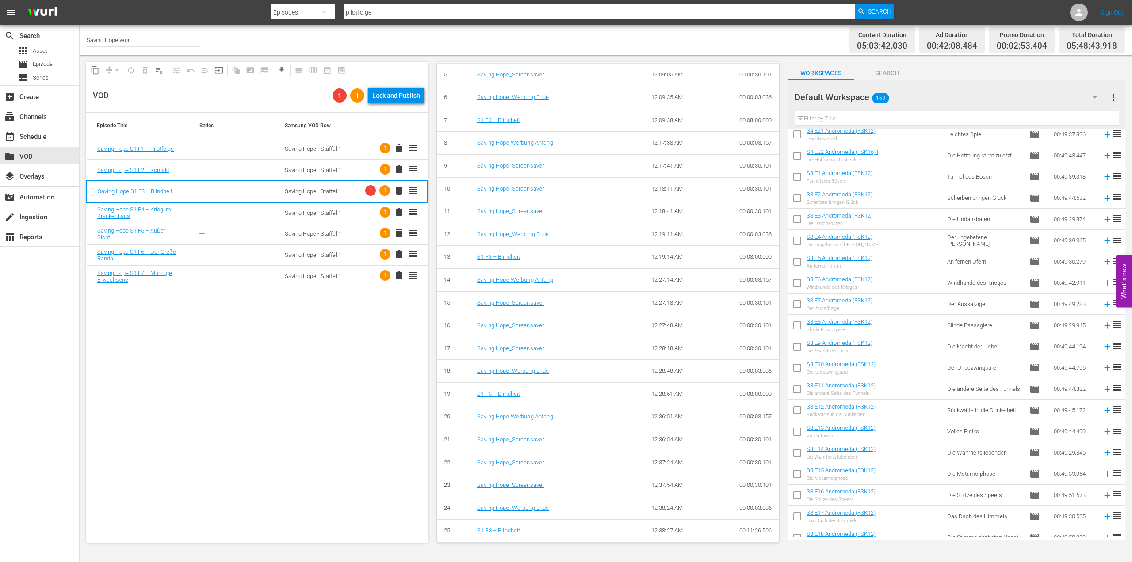
scroll to position [1174, 0]
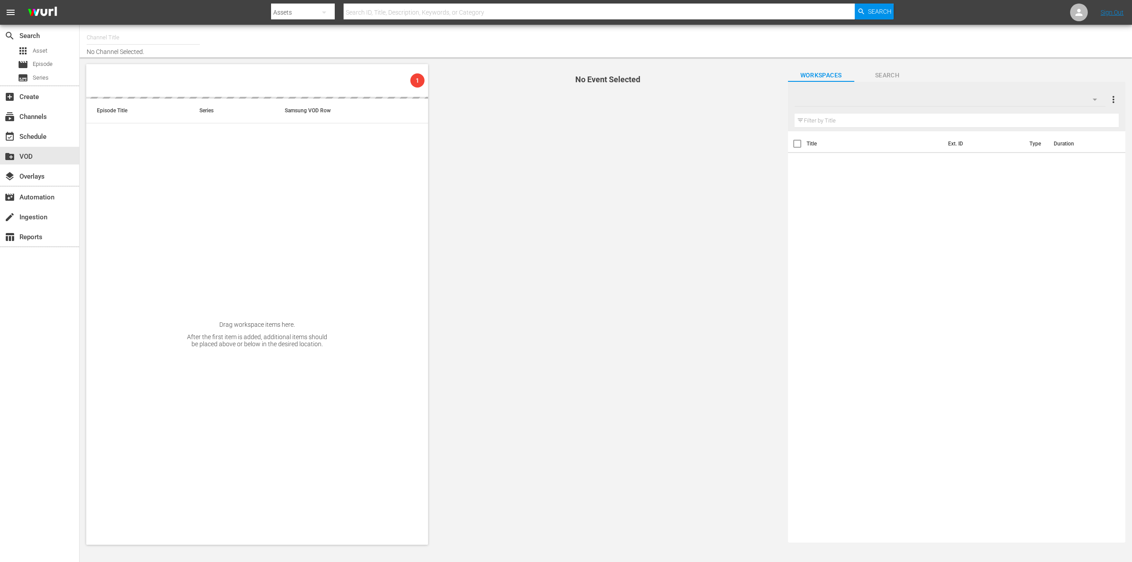
type input "Saving Hope Wurl (2127)"
